Goal: Check status: Check status

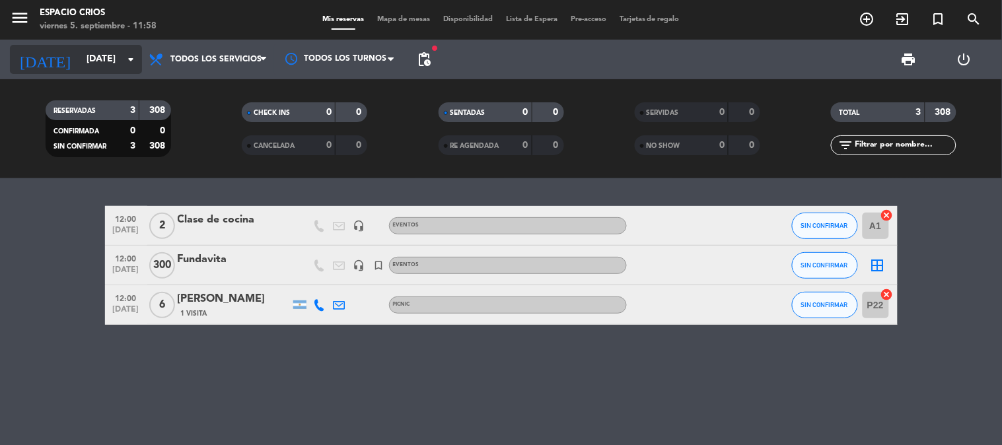
click at [109, 65] on input "[DATE]" at bounding box center [142, 60] width 125 height 24
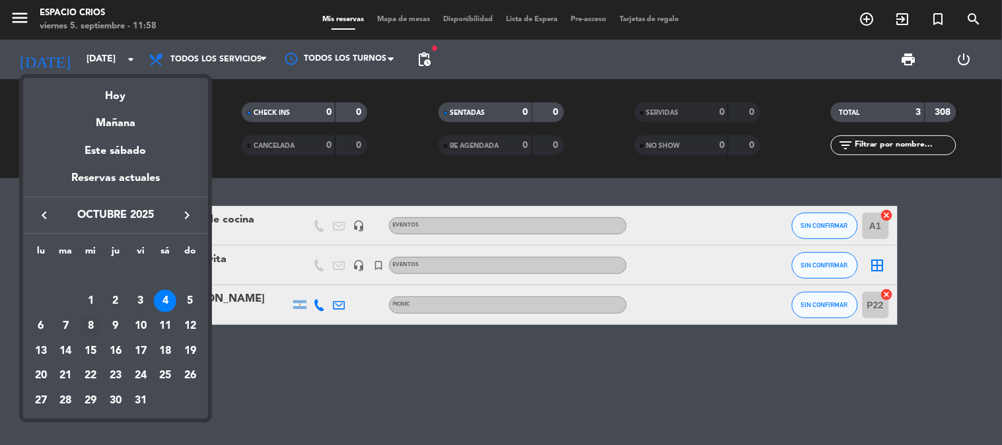
click at [94, 326] on div "8" at bounding box center [90, 326] width 22 height 22
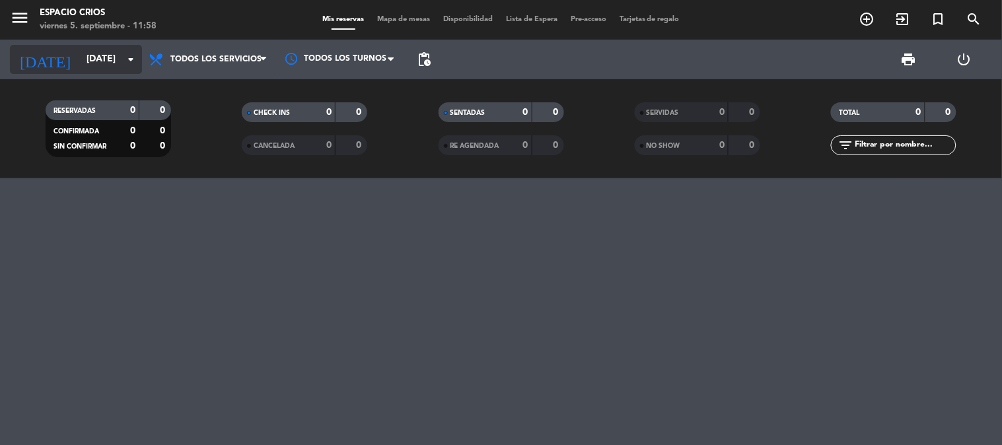
click at [123, 60] on icon "arrow_drop_down" at bounding box center [131, 60] width 16 height 16
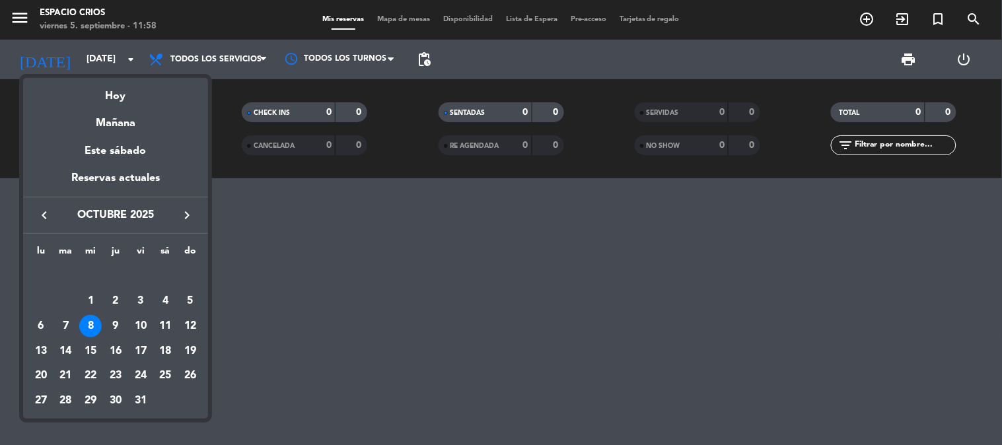
click at [42, 216] on icon "keyboard_arrow_left" at bounding box center [44, 215] width 16 height 16
click at [67, 328] on div "9" at bounding box center [66, 326] width 22 height 22
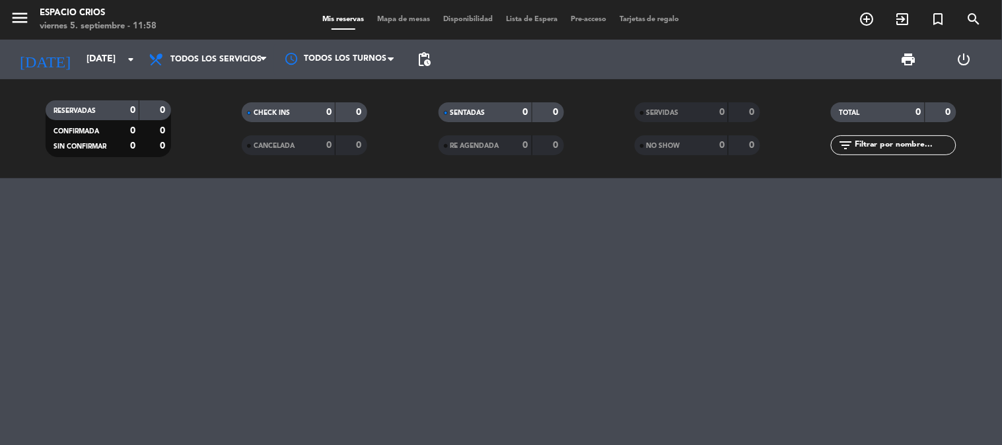
type input "[DATE]"
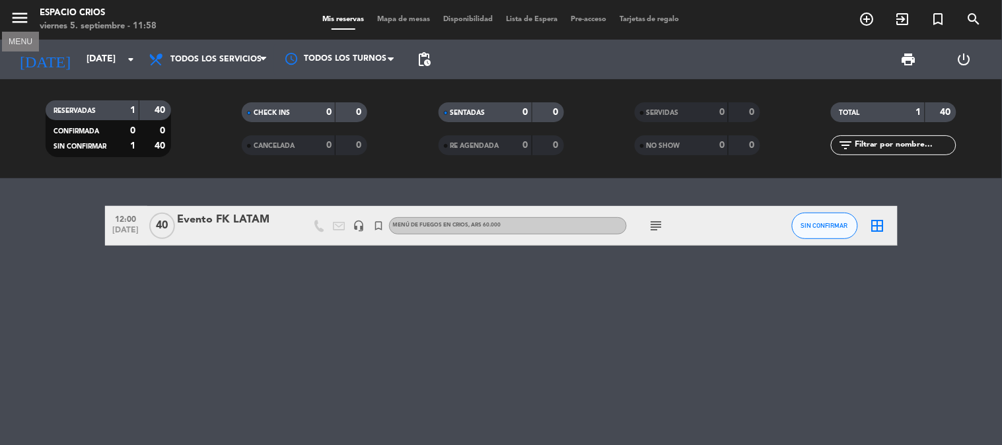
click at [21, 18] on icon "menu" at bounding box center [20, 18] width 20 height 20
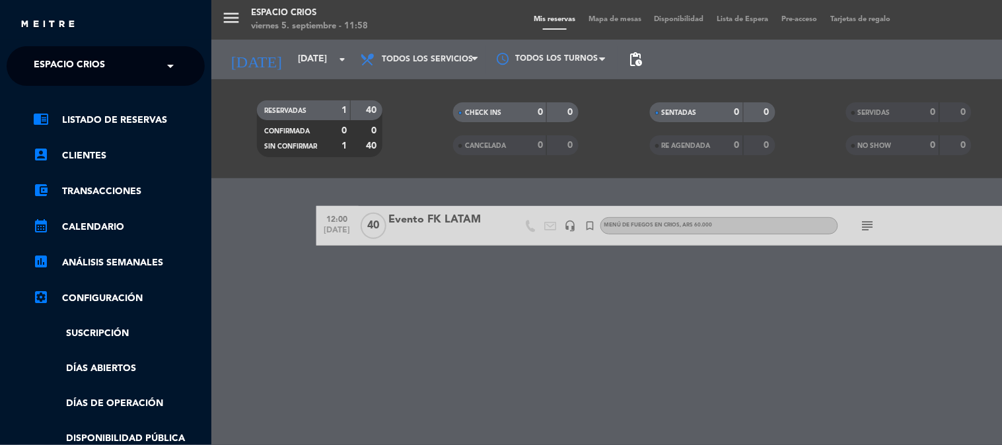
click at [162, 61] on span at bounding box center [173, 66] width 22 height 28
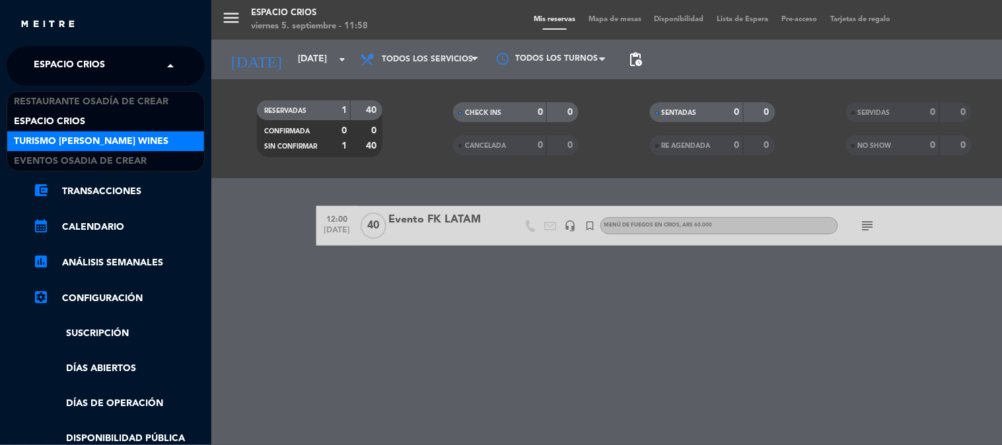
click at [115, 135] on span "Turismo [PERSON_NAME] Wines" at bounding box center [91, 141] width 155 height 15
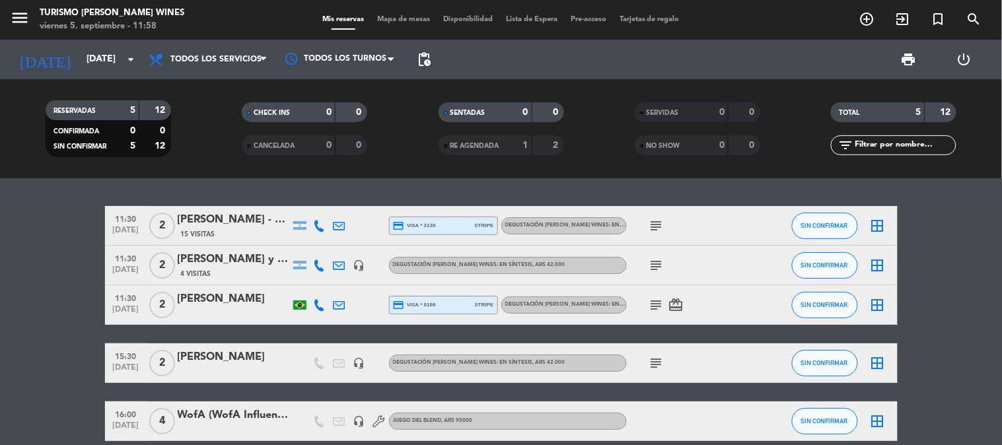
click at [254, 220] on div "[PERSON_NAME] - MELHOR [PERSON_NAME]" at bounding box center [234, 219] width 112 height 17
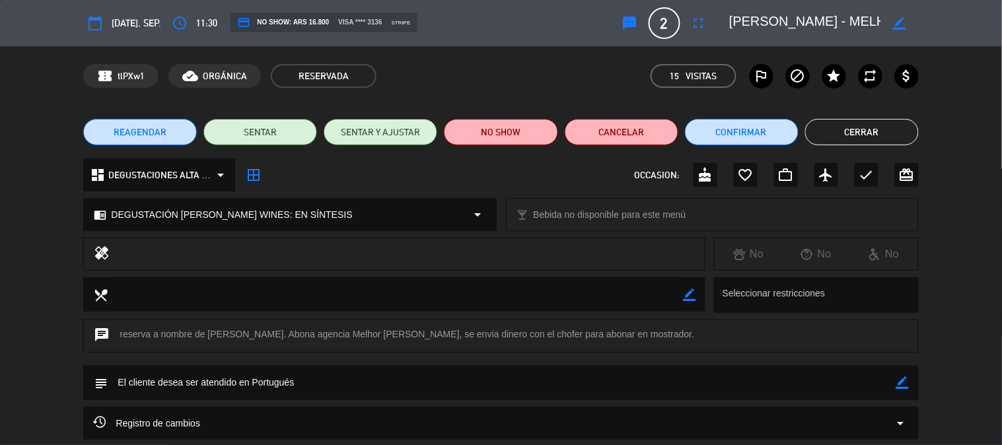
click at [139, 18] on span "[DATE], sep." at bounding box center [137, 23] width 50 height 16
click at [843, 122] on button "Cerrar" at bounding box center [862, 132] width 114 height 26
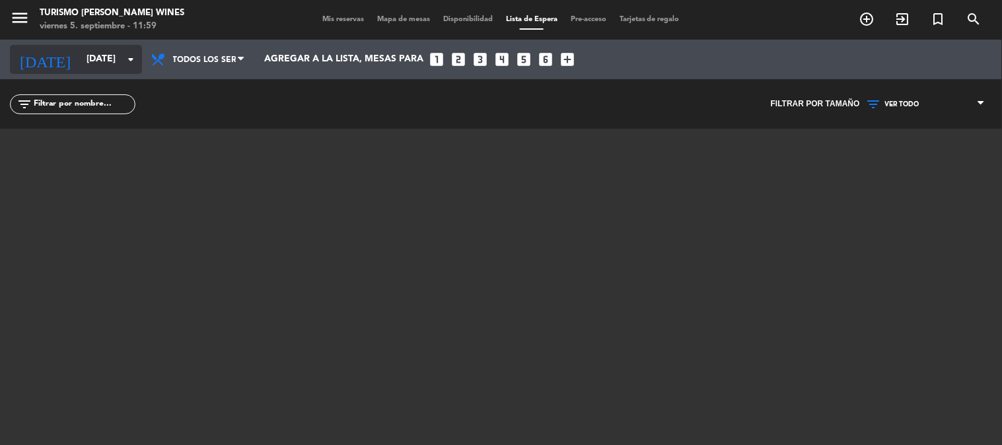
click at [80, 59] on input "[DATE]" at bounding box center [142, 60] width 125 height 24
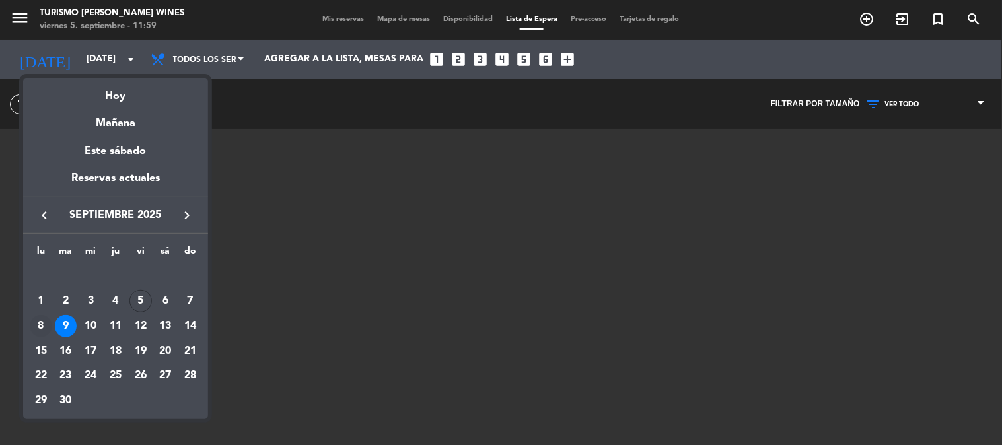
click at [45, 324] on div "8" at bounding box center [41, 326] width 22 height 22
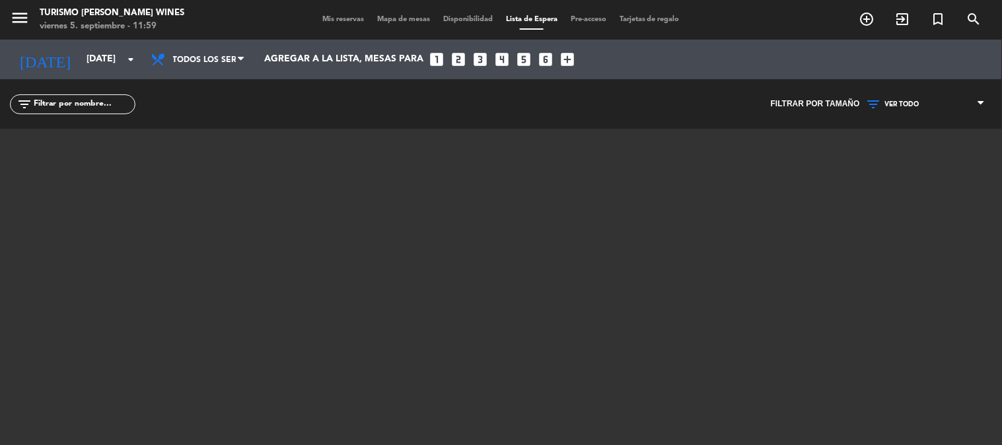
type input "[DATE]"
click at [211, 58] on span "Todos los servicios" at bounding box center [204, 60] width 63 height 25
click at [218, 89] on div "menu Turismo [PERSON_NAME] Wines [DATE] 5. septiembre - 11:59 Mis reservas Mapa…" at bounding box center [501, 222] width 1002 height 445
click at [21, 24] on icon "menu" at bounding box center [20, 18] width 20 height 20
